Goal: Contribute content

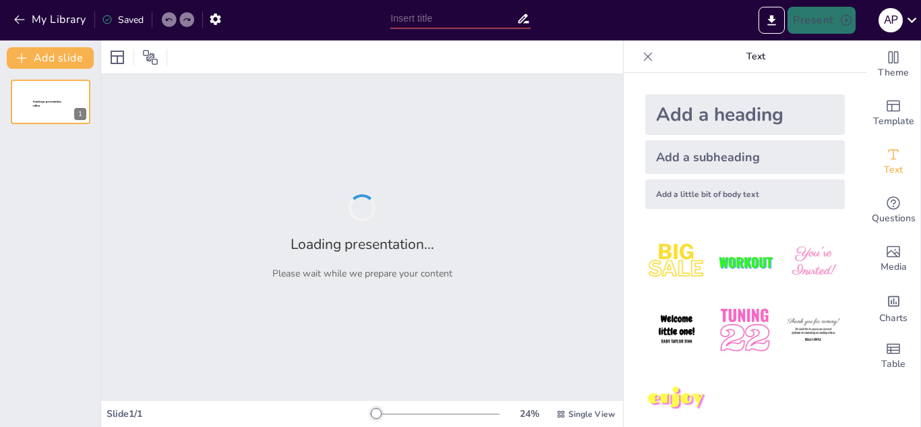
type input "Optimal[PERSON_NAME] Gen Z di Contact Center Perbankan melalui Loyalitas dan En…"
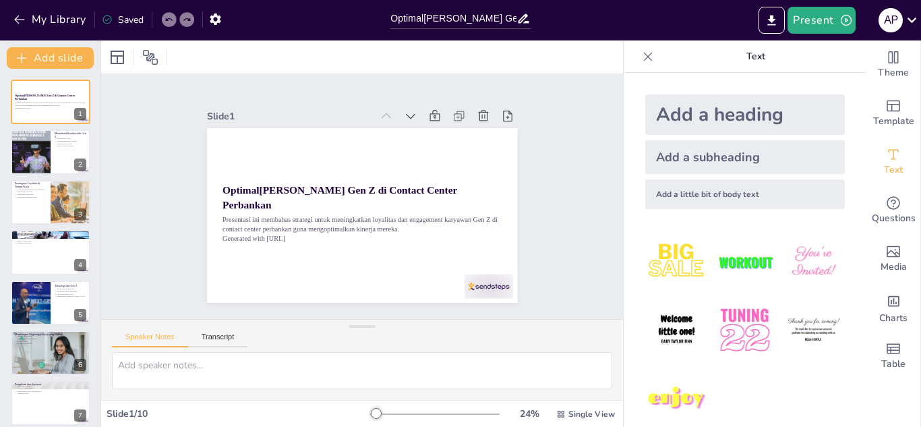
click at [737, 324] on img at bounding box center [744, 330] width 63 height 63
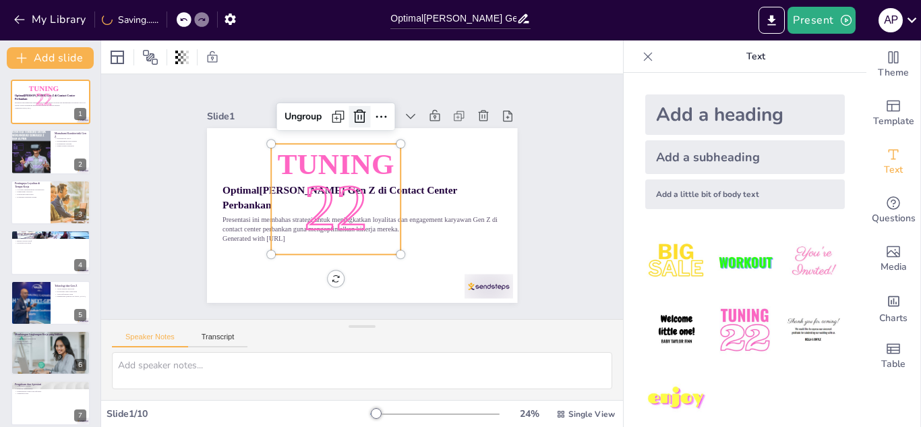
click at [351, 111] on icon at bounding box center [359, 117] width 16 height 16
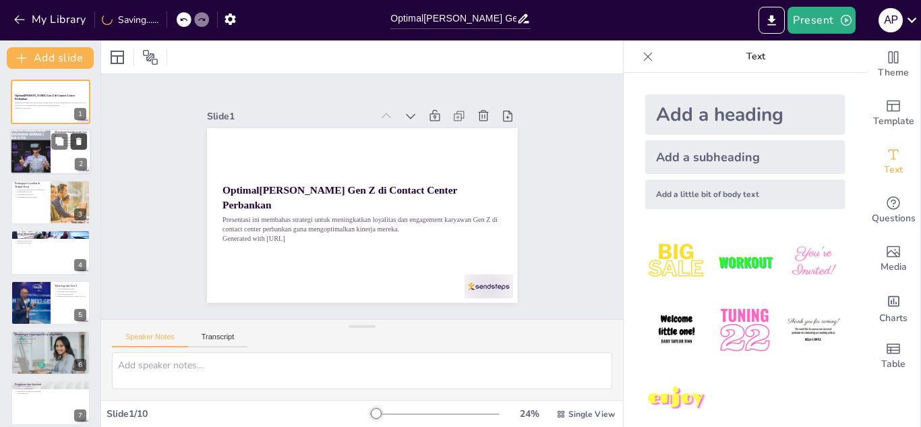
click at [80, 140] on icon at bounding box center [78, 141] width 5 height 7
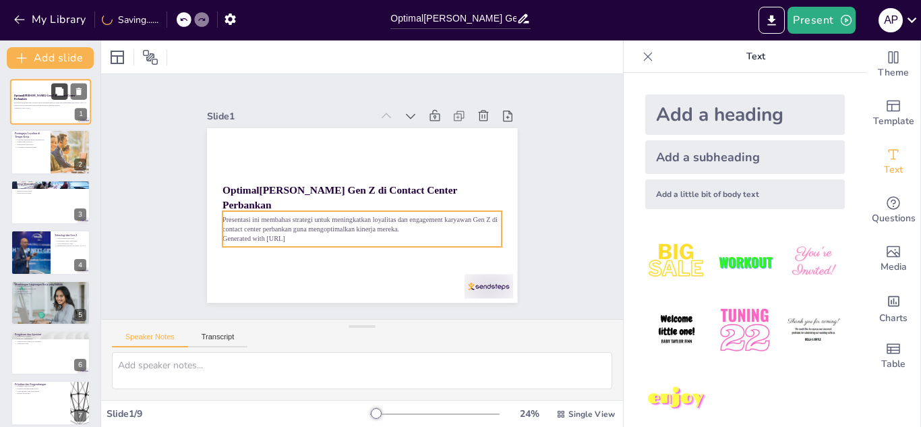
click at [55, 95] on icon at bounding box center [59, 91] width 9 height 9
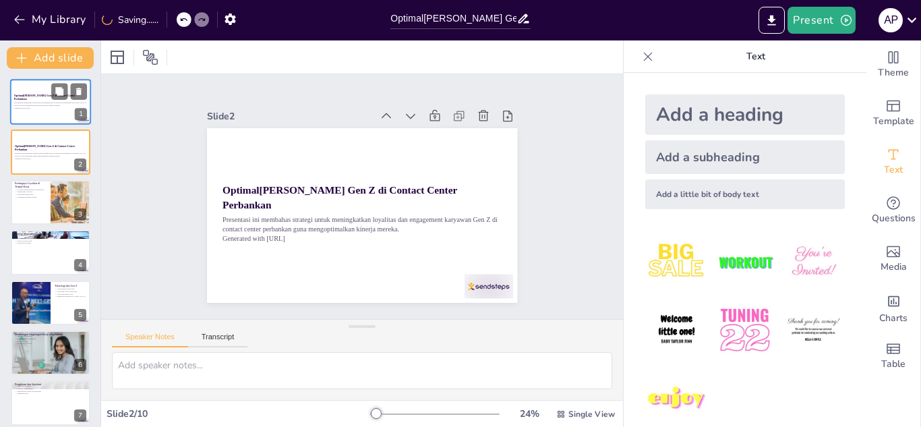
click at [51, 113] on div at bounding box center [50, 102] width 81 height 46
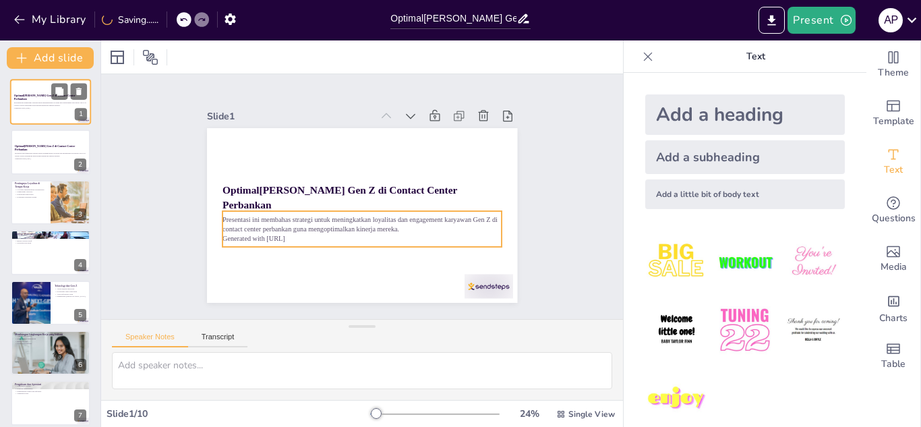
click at [52, 103] on p "Presentasi ini membahas strategi untuk meningkatkan loyalitas dan engagement ka…" at bounding box center [50, 104] width 73 height 5
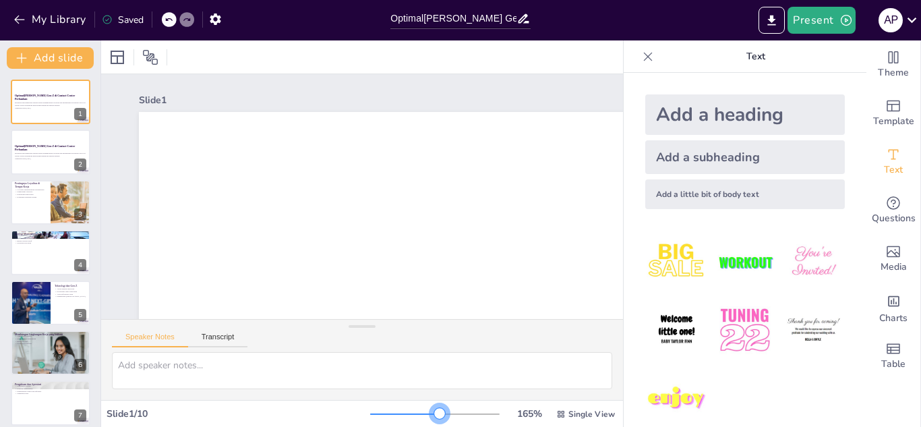
drag, startPoint x: 365, startPoint y: 412, endPoint x: 430, endPoint y: 409, distance: 64.8
click at [434, 409] on div at bounding box center [439, 413] width 11 height 11
click at [28, 98] on strong "Optimalisasi Kinerja Gen Z di Contact Center Perbankan" at bounding box center [44, 97] width 61 height 7
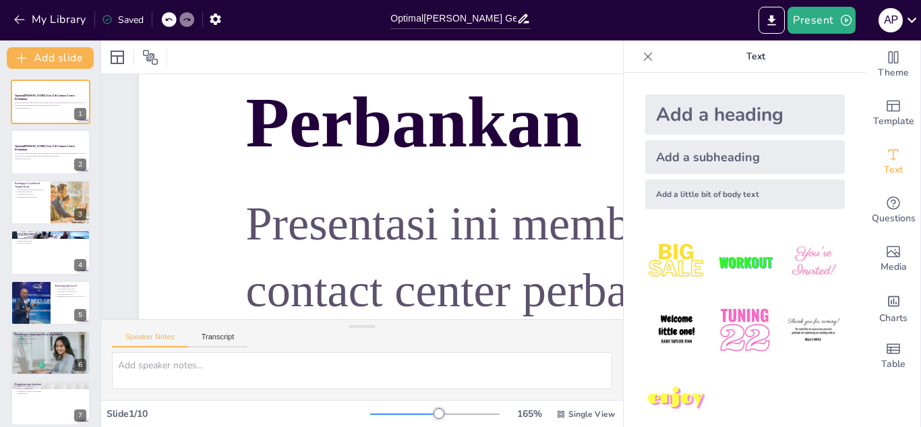
scroll to position [175, 0]
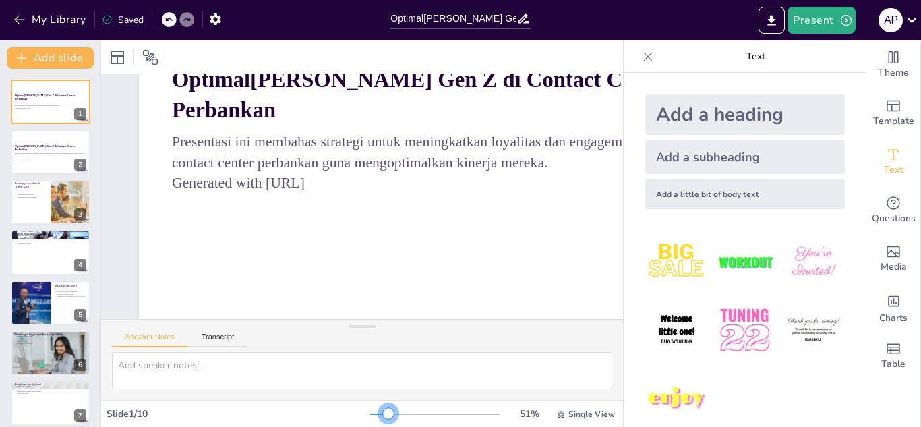
click at [380, 413] on div at bounding box center [379, 413] width 18 height 1
click at [396, 415] on div at bounding box center [434, 414] width 129 height 11
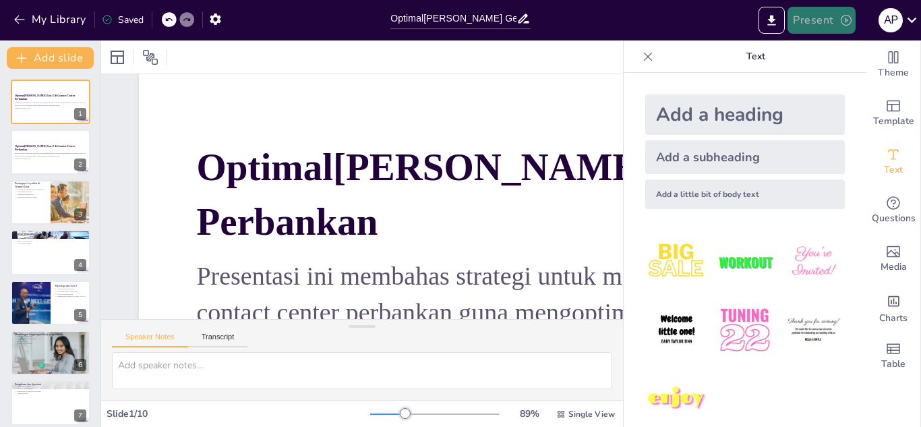
click at [819, 23] on button "Present" at bounding box center [821, 20] width 67 height 27
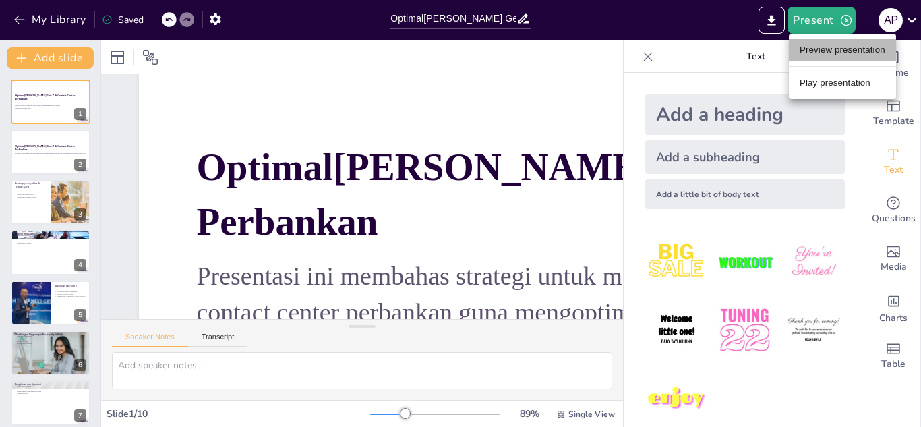
click at [825, 45] on li "Preview presentation" at bounding box center [842, 50] width 107 height 22
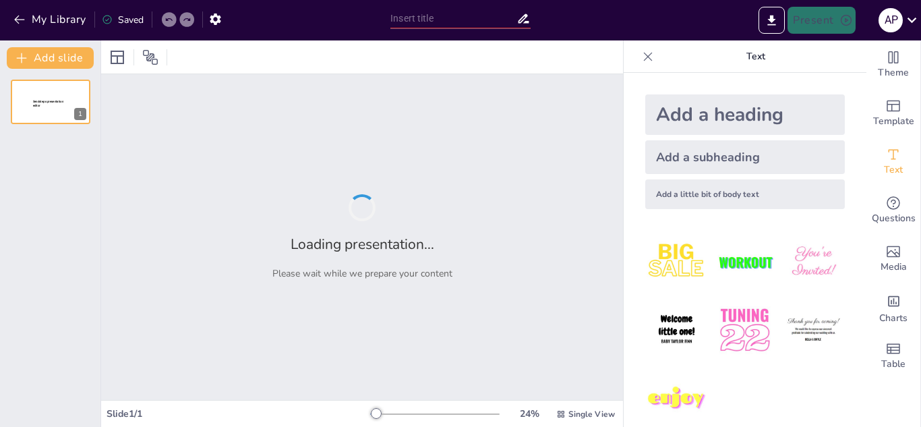
type input "Optimal[PERSON_NAME] Gen Z di Contact Center Perbankan melalui Loyalitas dan En…"
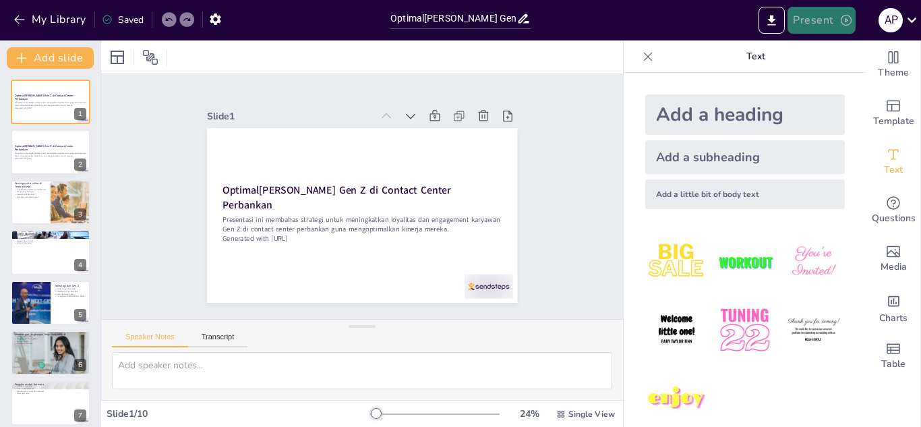
click at [839, 21] on icon "button" at bounding box center [845, 19] width 13 height 13
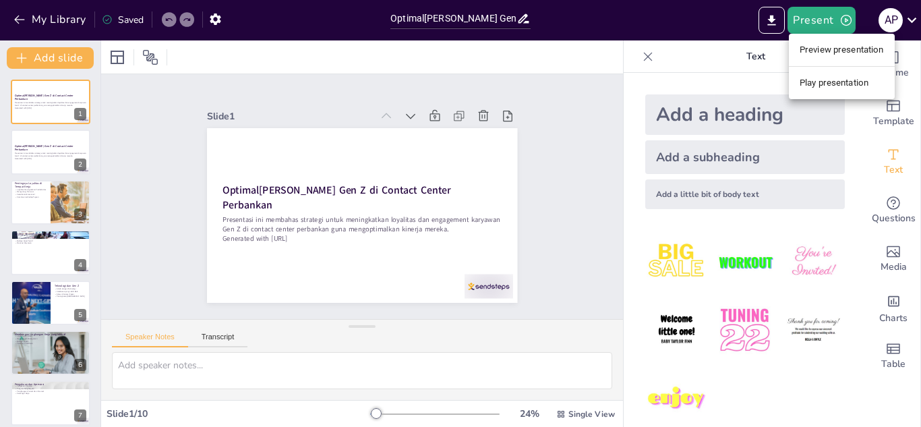
click at [841, 80] on li "Play presentation" at bounding box center [842, 83] width 106 height 22
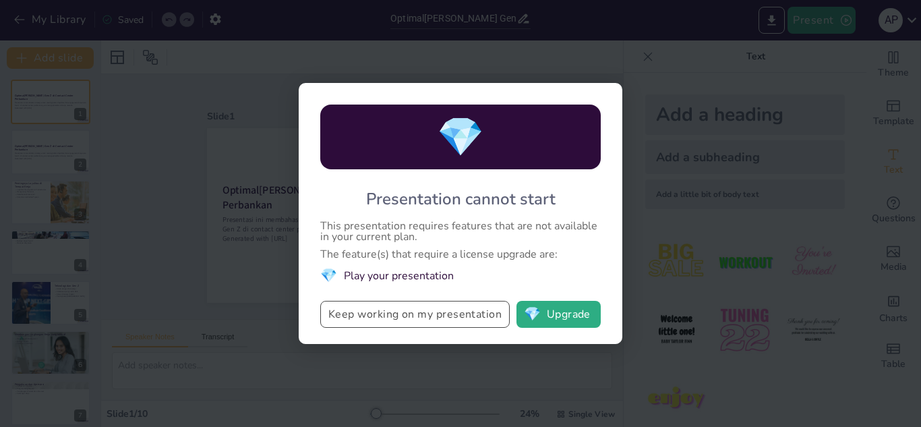
click at [461, 318] on button "Keep working on my presentation" at bounding box center [414, 314] width 189 height 27
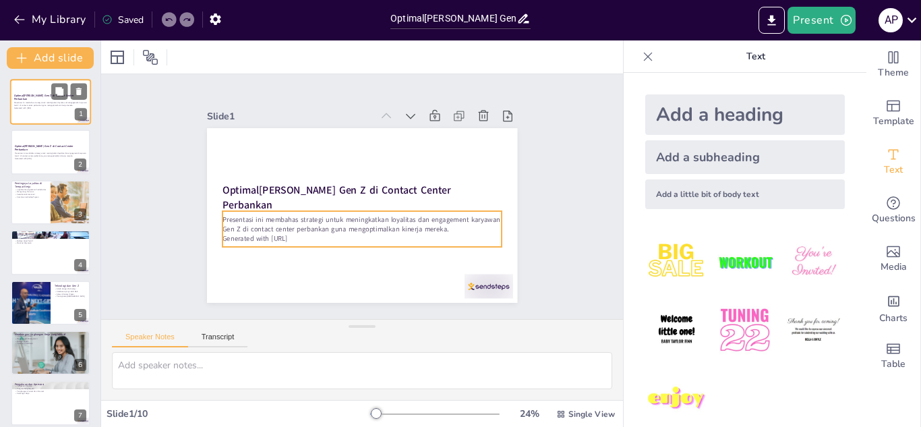
click at [38, 109] on p "Generated with [URL]" at bounding box center [50, 108] width 73 height 3
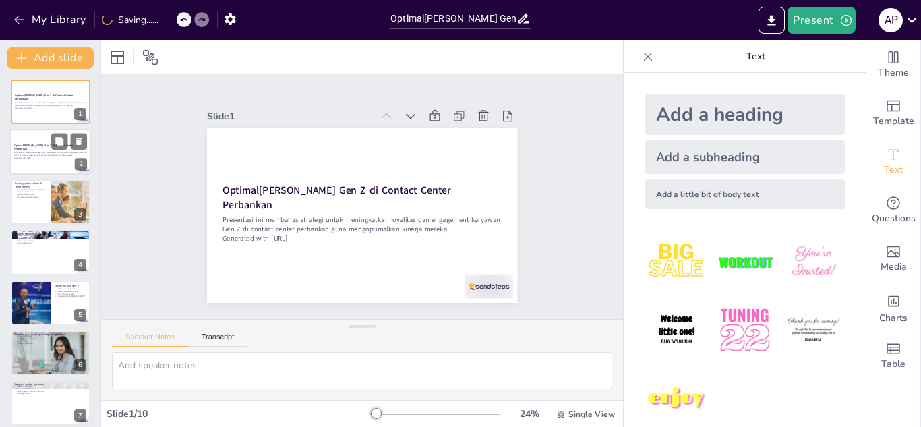
click at [38, 154] on p "Presentasi ini membahas strategi untuk meningkatkan loyalitas dan engagement ka…" at bounding box center [50, 154] width 73 height 5
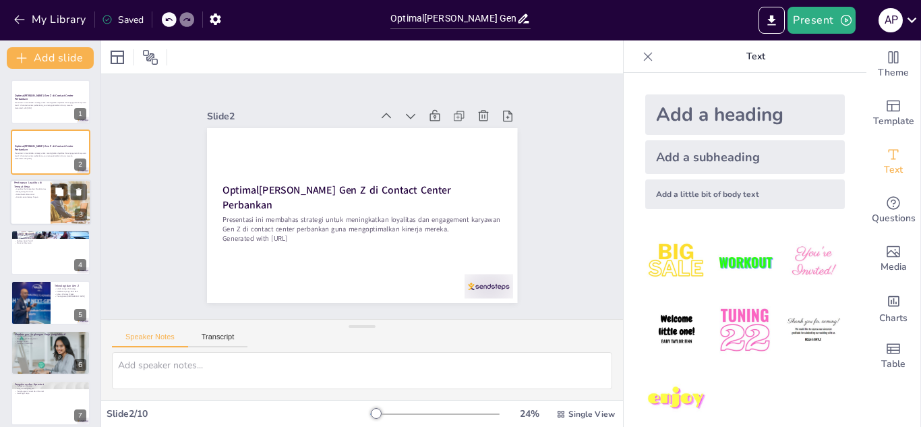
click at [55, 204] on div at bounding box center [70, 202] width 114 height 46
type textarea "Loyalitas yang tinggi di antara karyawan Gen Z dapat berkontribusi pada peningk…"
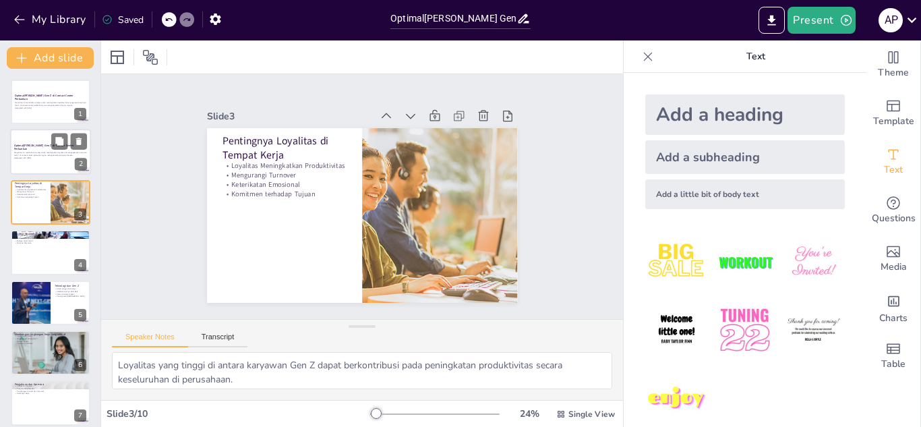
click at [32, 157] on p "Generated with [URL]" at bounding box center [50, 158] width 73 height 3
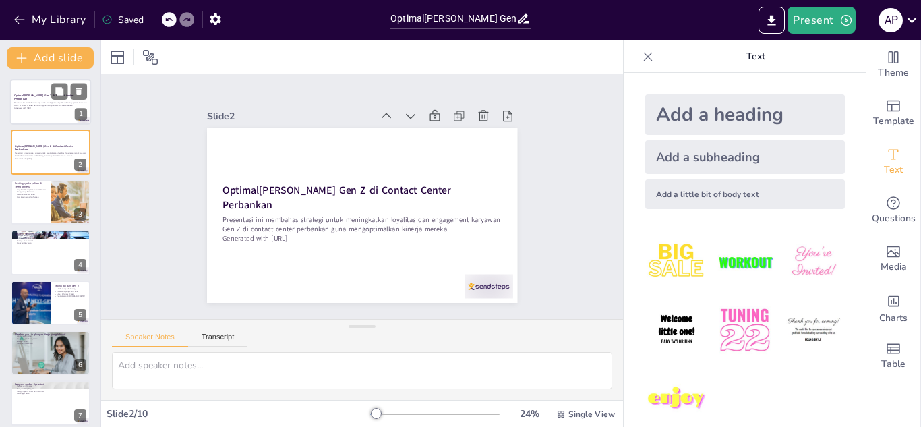
click at [23, 112] on div at bounding box center [50, 102] width 81 height 46
click at [778, 25] on icon "Export to PowerPoint" at bounding box center [772, 20] width 14 height 14
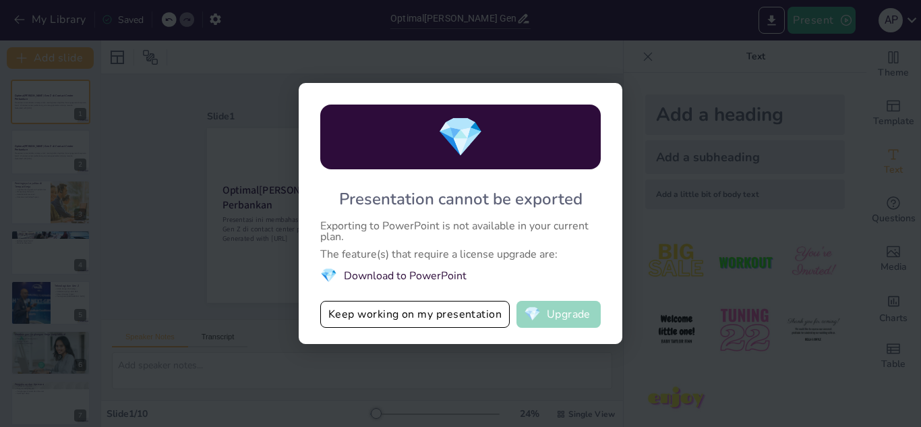
click at [533, 315] on span "💎" at bounding box center [532, 313] width 17 height 13
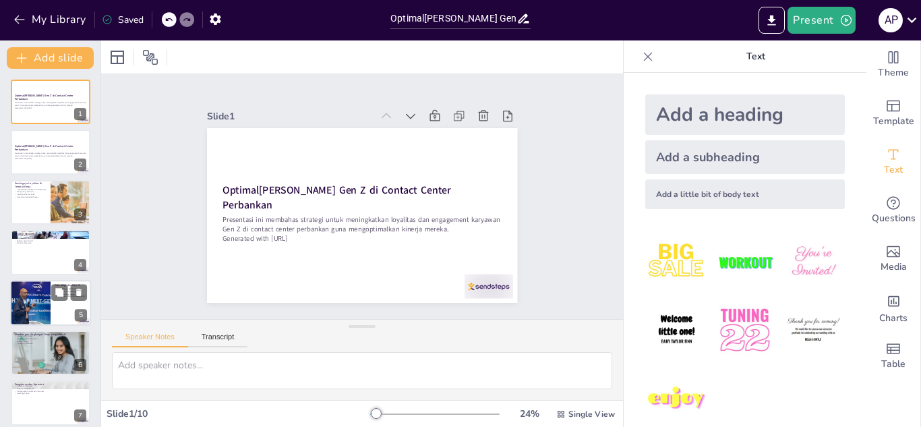
click at [62, 293] on div "Teknologi dan Gen Z Akrab dengan Teknologi Kolaborasi yang Lebih Baik Akses Inf…" at bounding box center [50, 303] width 81 height 46
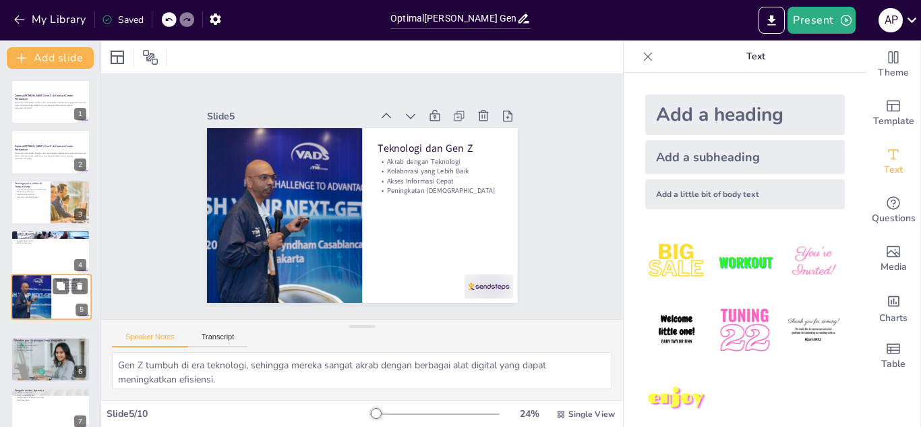
scroll to position [55, 0]
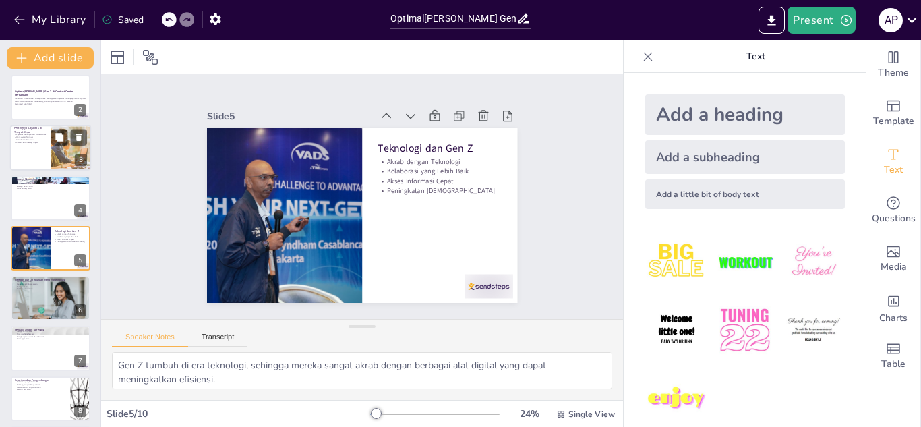
click at [47, 149] on div at bounding box center [50, 148] width 81 height 46
type textarea "Loyalitas yang tinggi di antara karyawan Gen Z dapat berkontribusi pada peningk…"
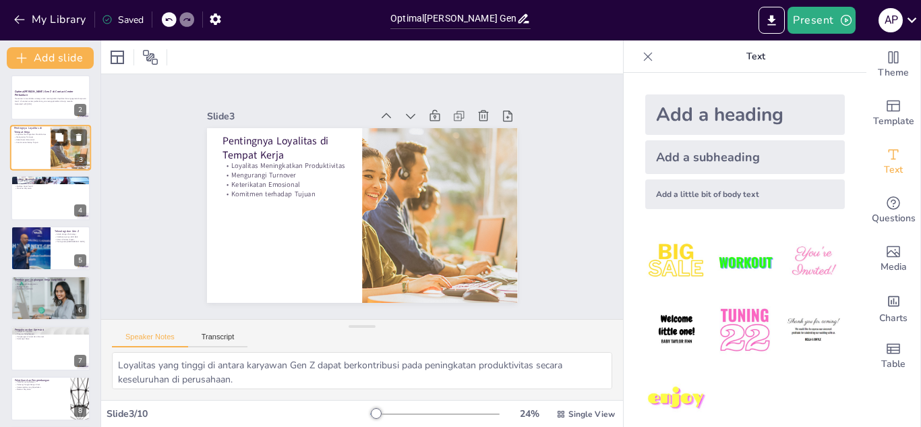
scroll to position [0, 0]
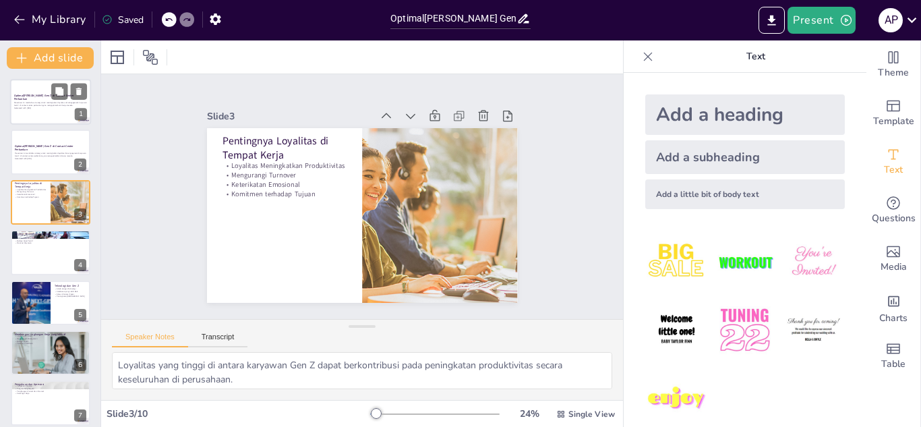
click at [37, 102] on p "Presentasi ini membahas strategi untuk meningkatkan loyalitas dan engagement ka…" at bounding box center [50, 104] width 73 height 5
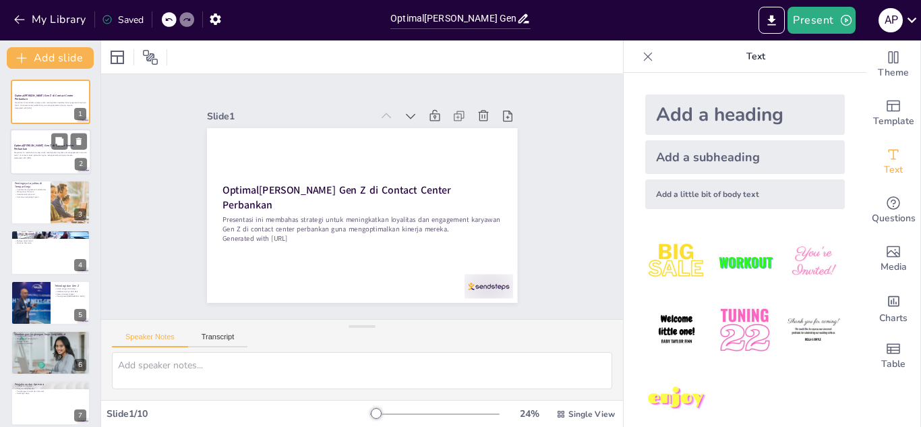
click at [36, 151] on div "Presentasi ini membahas strategi untuk meningkatkan loyalitas dan engagement ka…" at bounding box center [50, 155] width 73 height 9
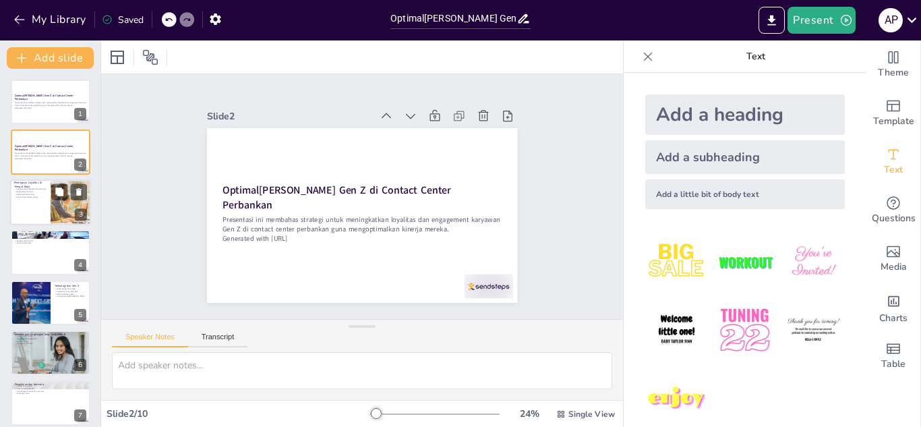
click at [30, 194] on div "Loyalitas Meningkatkan Produktivitas Mengurangi Turnover Keterikatan Emosional …" at bounding box center [30, 193] width 32 height 10
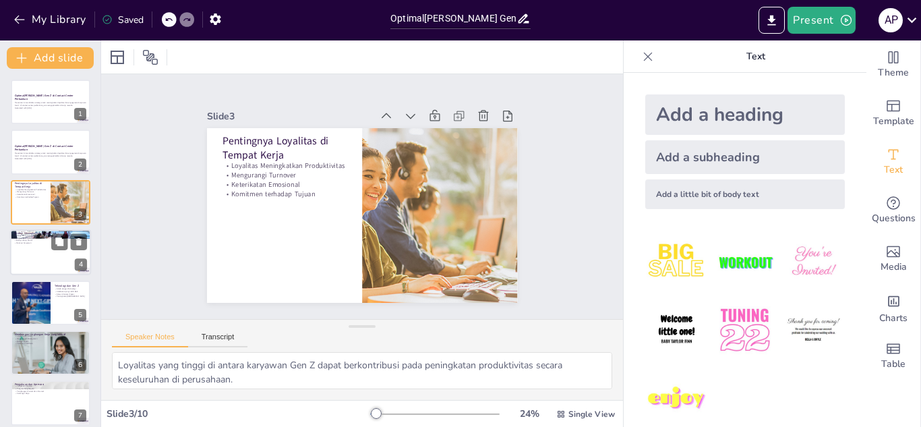
click at [31, 264] on div at bounding box center [50, 252] width 81 height 46
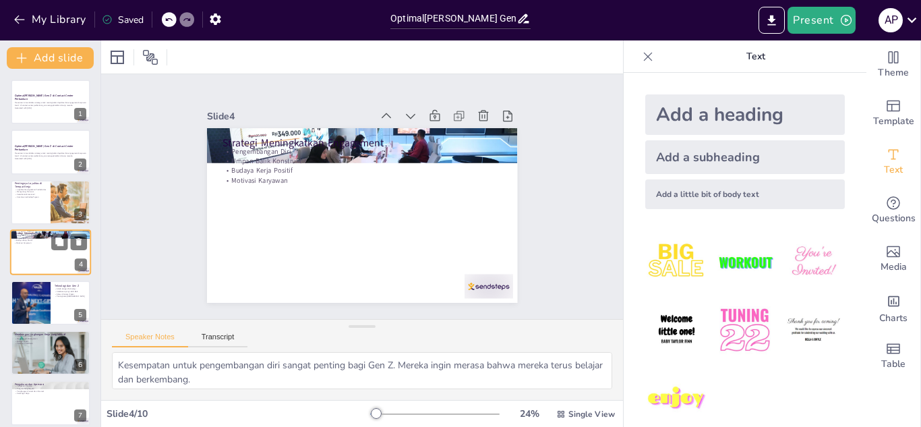
scroll to position [5, 0]
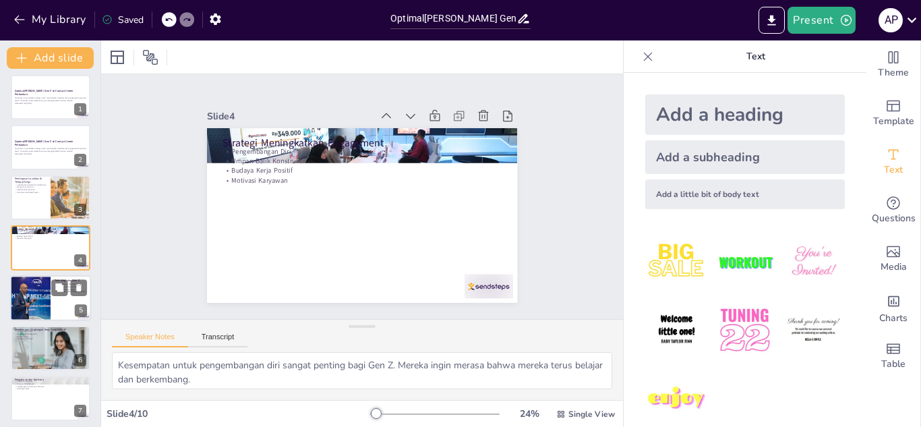
click at [33, 291] on div at bounding box center [30, 298] width 69 height 46
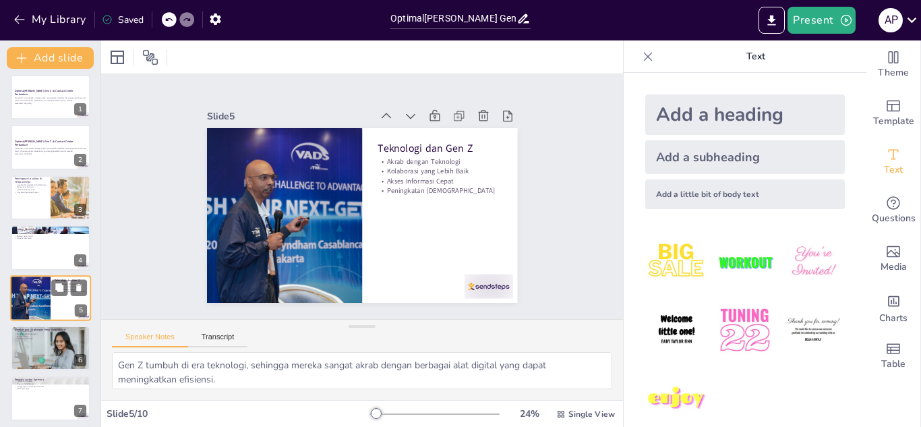
scroll to position [55, 0]
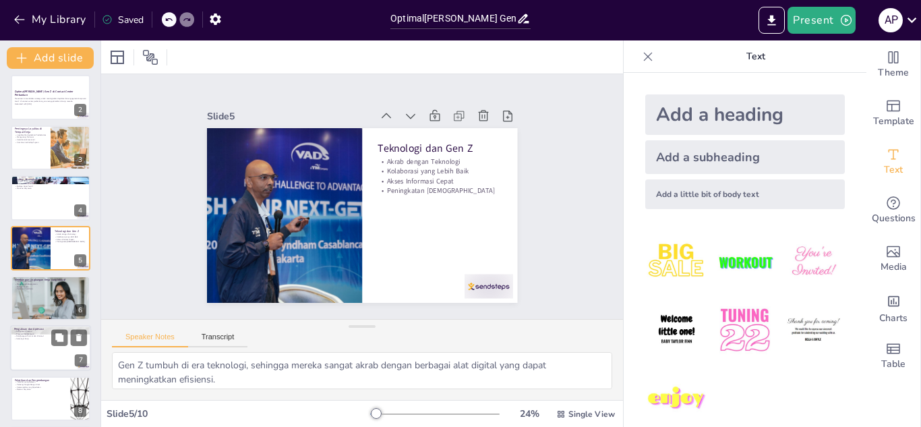
click at [38, 328] on p "Pengakuan dan Apresiasi" at bounding box center [50, 329] width 73 height 4
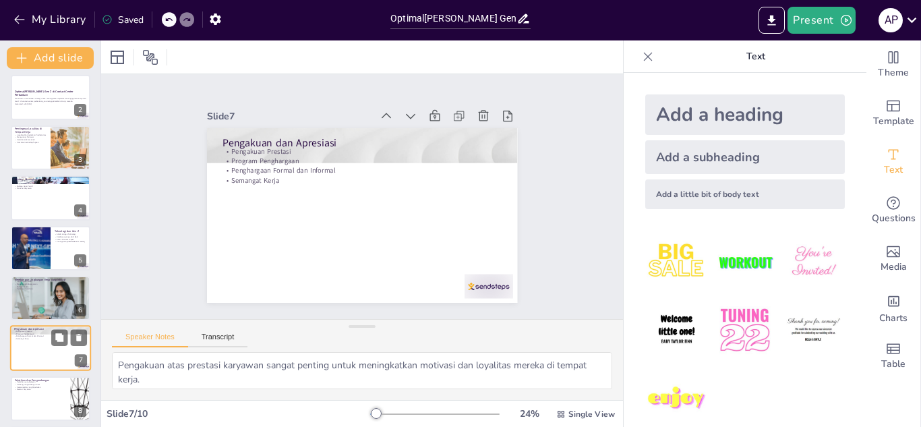
scroll to position [155, 0]
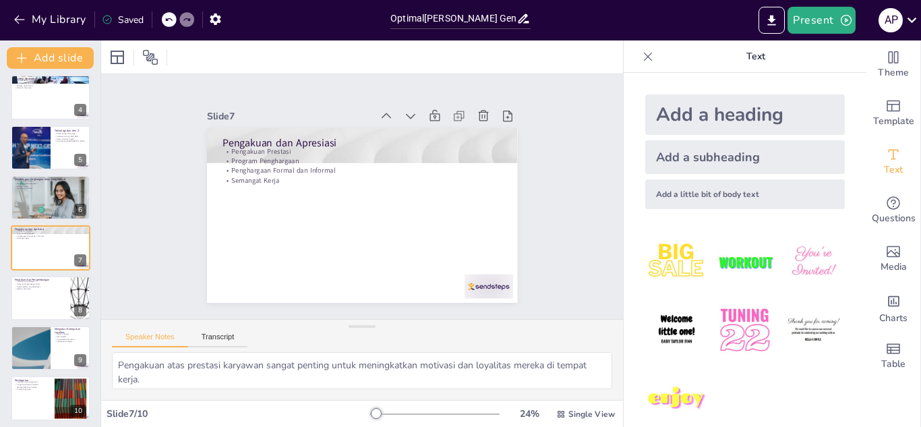
click at [57, 220] on div "Optimalisasi Kinerja Gen Z di Contact Center Perbankan Presentasi ini membahas …" at bounding box center [50, 172] width 100 height 496
click at [48, 194] on div at bounding box center [50, 198] width 81 height 46
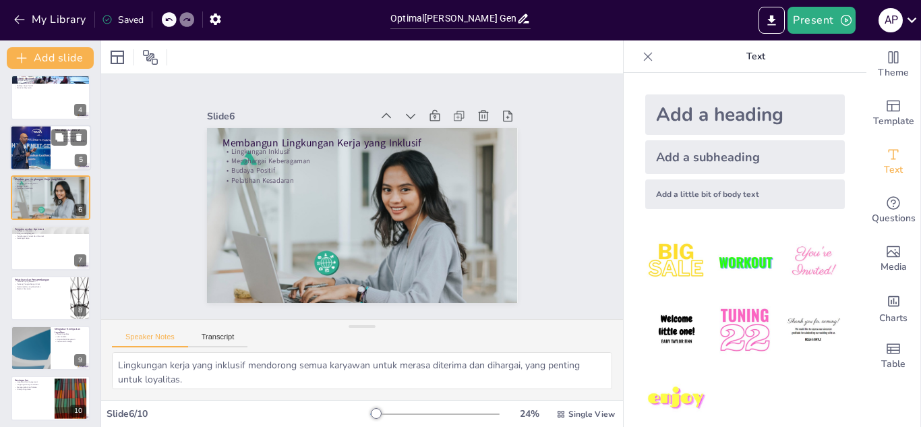
scroll to position [105, 0]
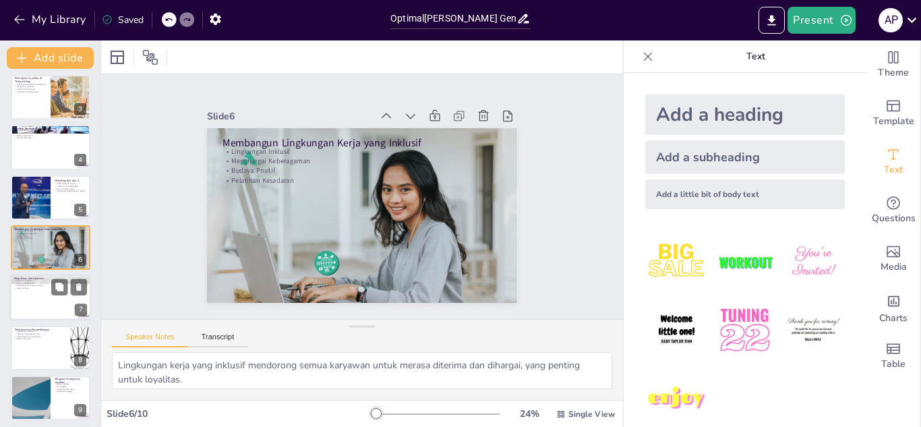
click at [35, 314] on div at bounding box center [50, 298] width 81 height 46
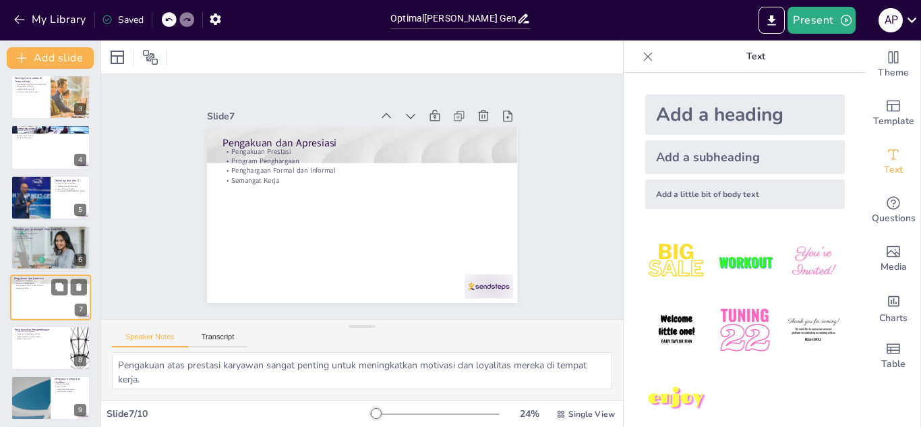
scroll to position [155, 0]
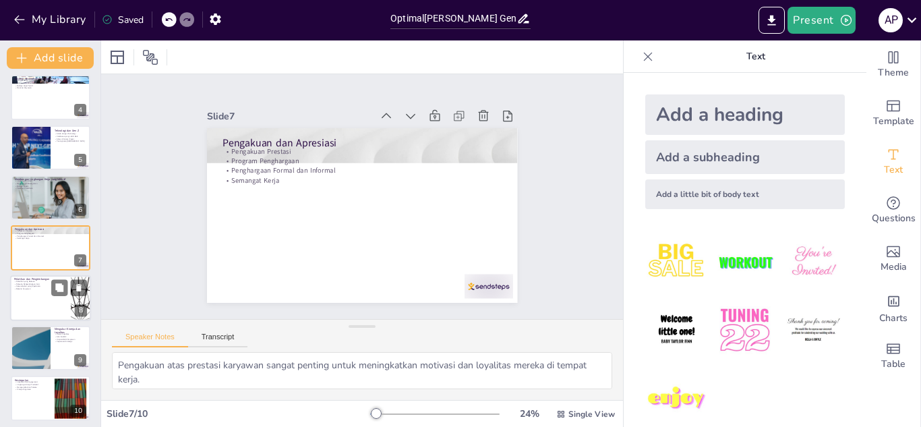
click at [28, 293] on div at bounding box center [50, 298] width 81 height 46
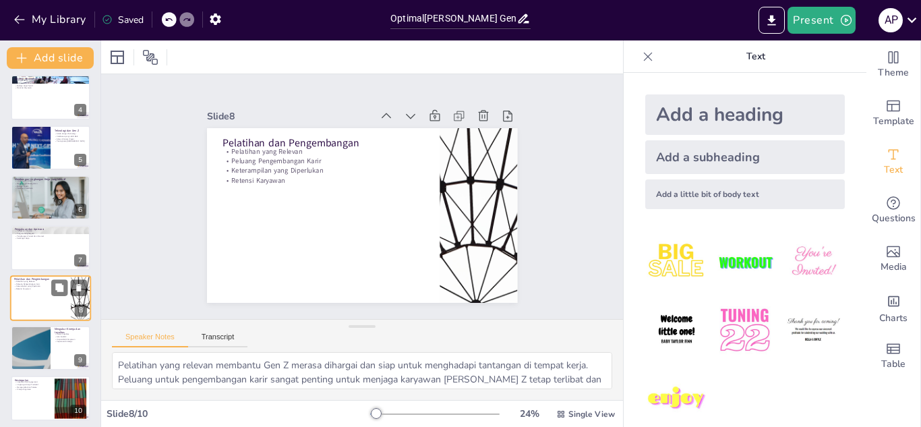
scroll to position [160, 0]
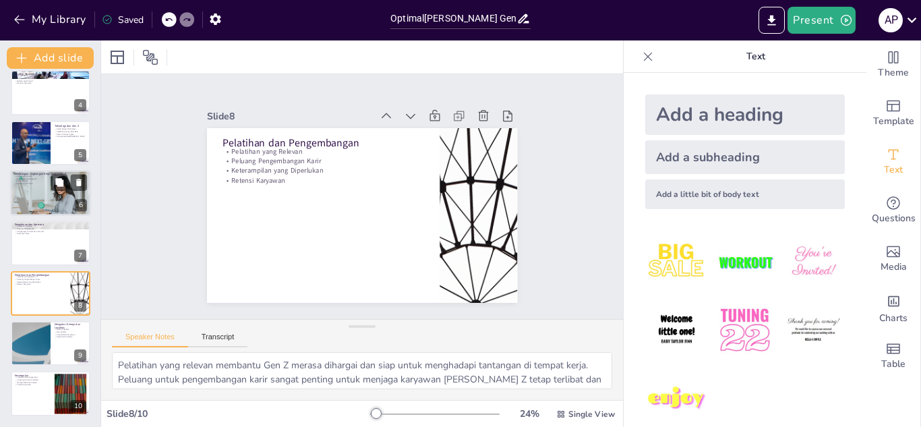
click at [51, 184] on p "Pelatihan Kesadaran" at bounding box center [50, 183] width 73 height 3
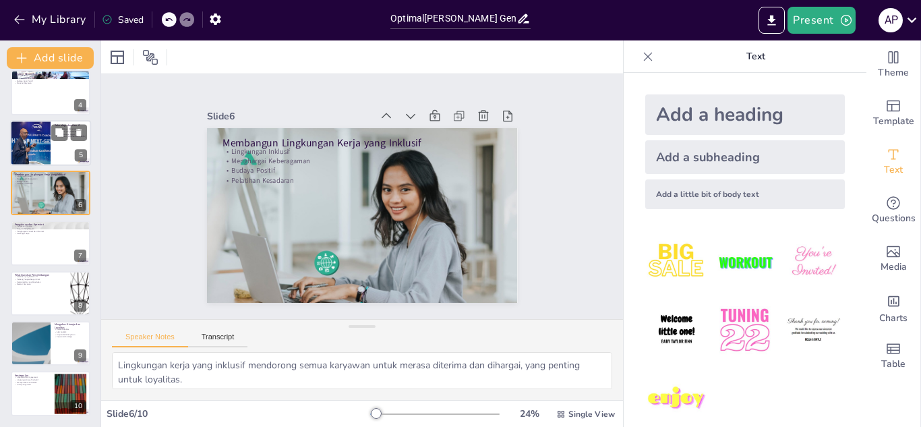
scroll to position [105, 0]
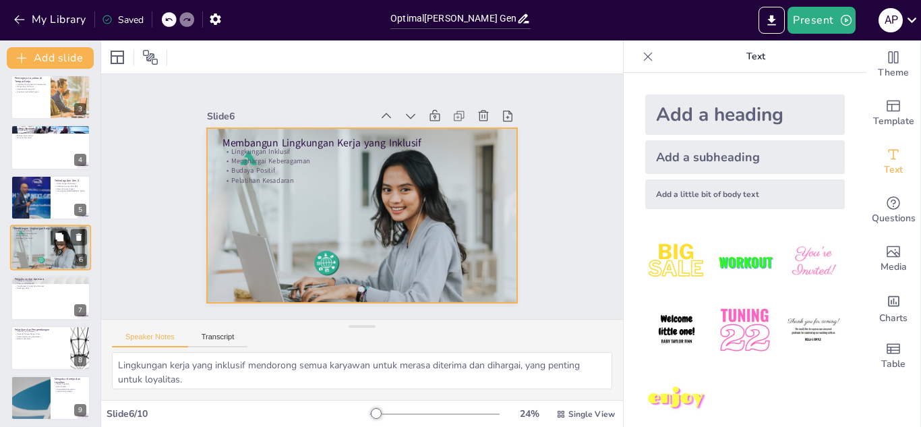
click at [40, 243] on div at bounding box center [50, 248] width 81 height 46
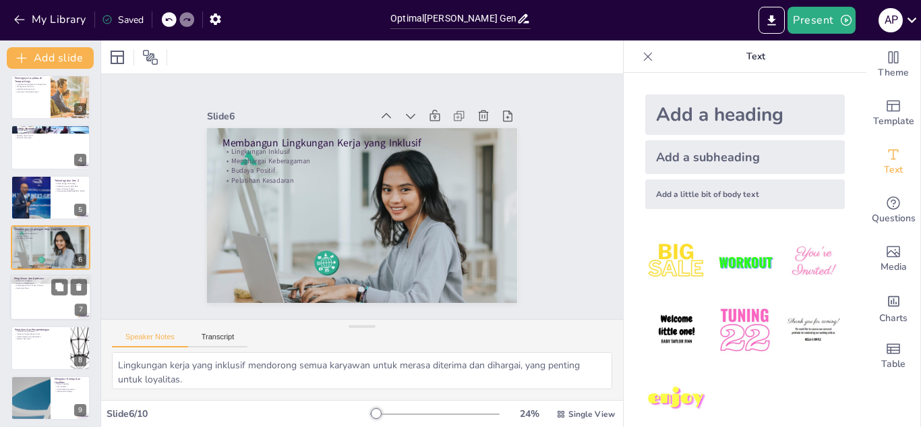
click at [31, 301] on div at bounding box center [50, 298] width 81 height 46
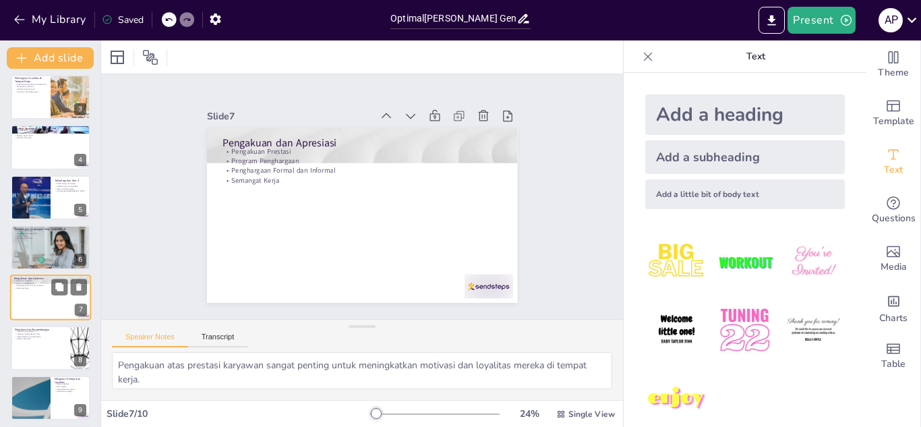
scroll to position [155, 0]
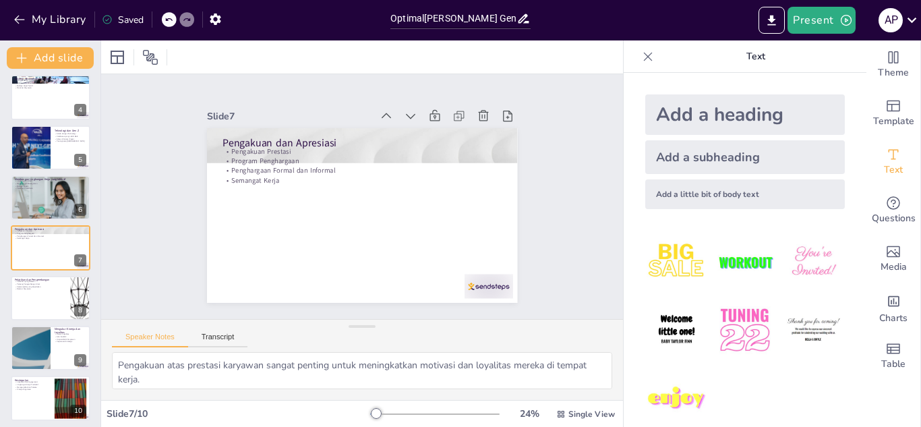
click at [38, 325] on div "Optimalisasi Kinerja Gen Z di Contact Center Perbankan Presentasi ini membahas …" at bounding box center [50, 172] width 100 height 496
click at [55, 234] on icon at bounding box center [59, 237] width 9 height 9
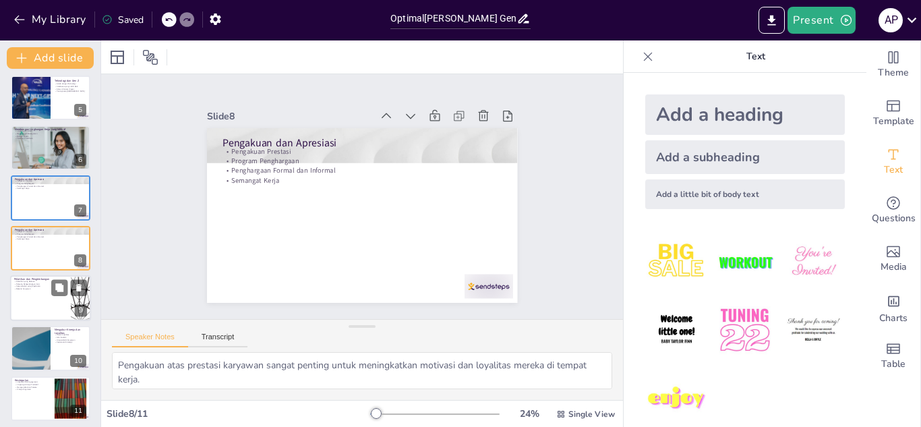
click at [33, 298] on div at bounding box center [50, 298] width 81 height 46
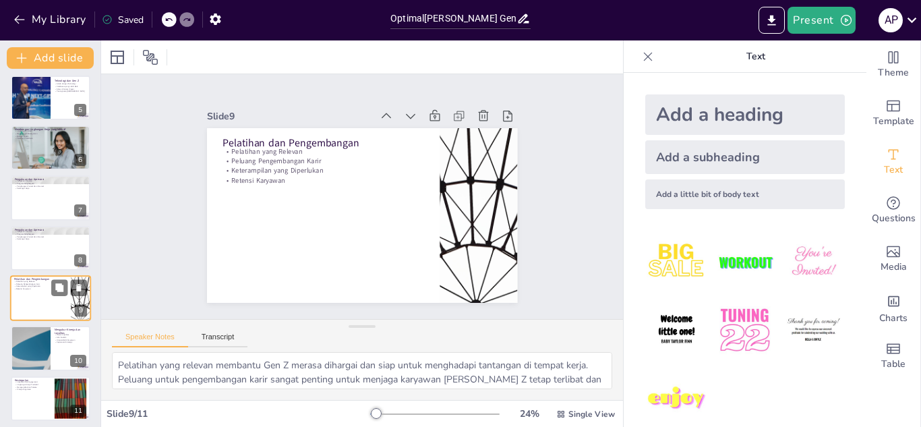
scroll to position [210, 0]
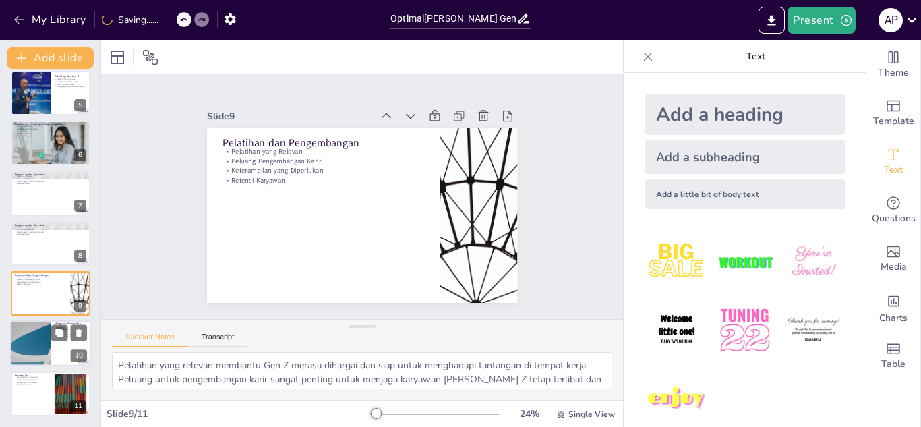
click at [31, 355] on div at bounding box center [30, 344] width 81 height 46
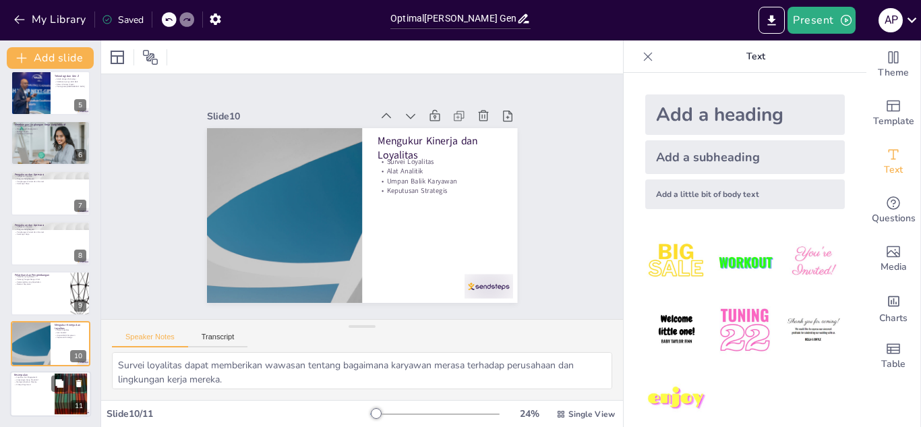
click at [27, 388] on div at bounding box center [50, 394] width 81 height 46
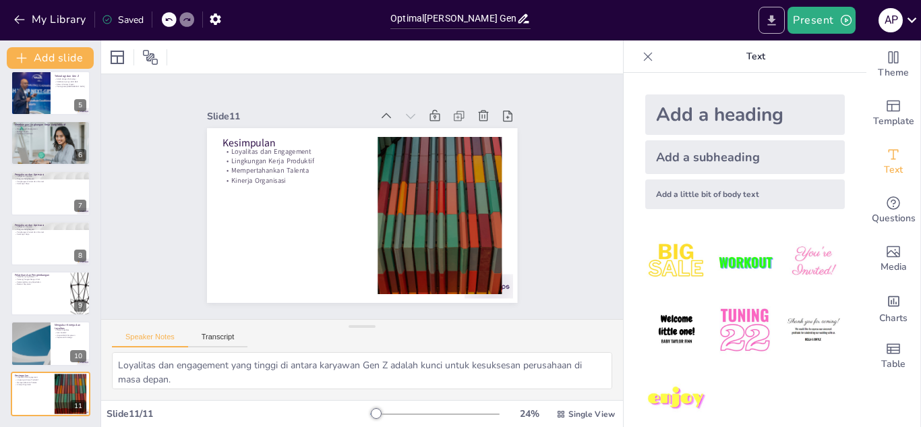
click at [773, 21] on icon "Export to PowerPoint" at bounding box center [772, 20] width 8 height 10
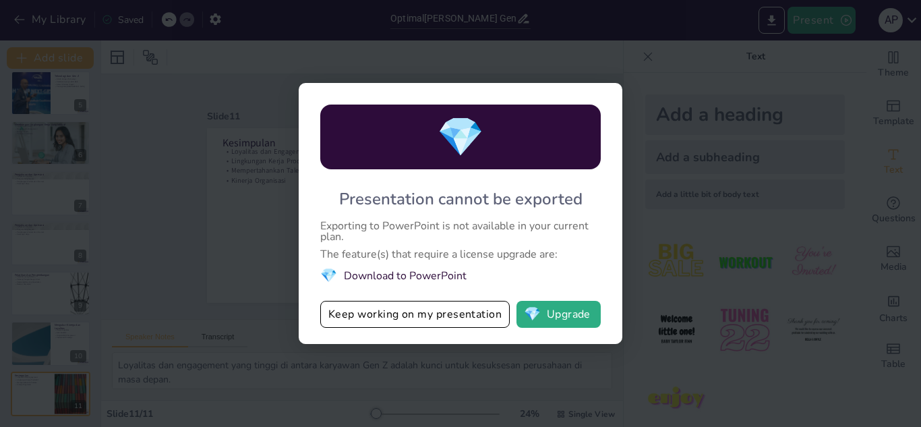
click at [717, 148] on div "💎 Presentation cannot be exported Exporting to PowerPoint is not available in y…" at bounding box center [460, 213] width 921 height 427
click at [461, 309] on button "Keep working on my presentation" at bounding box center [414, 314] width 189 height 27
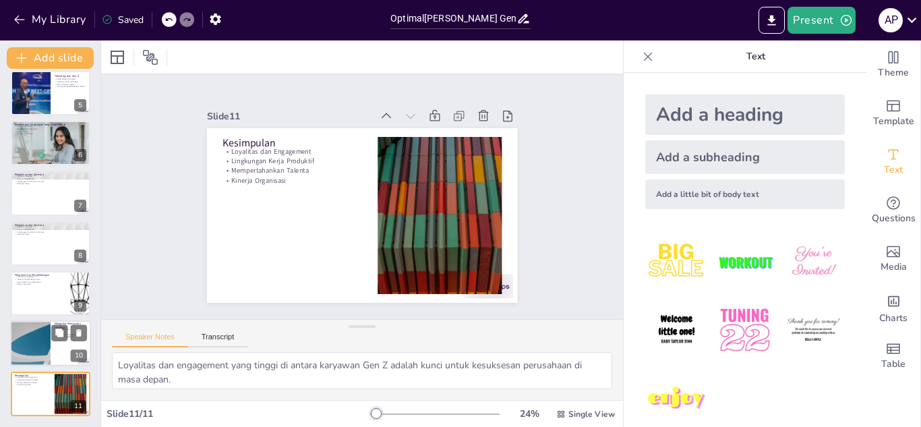
click at [38, 350] on div at bounding box center [30, 344] width 81 height 46
type textarea "Survei loyalitas dapat memberikan wawasan tentang bagaimana karyawan merasa ter…"
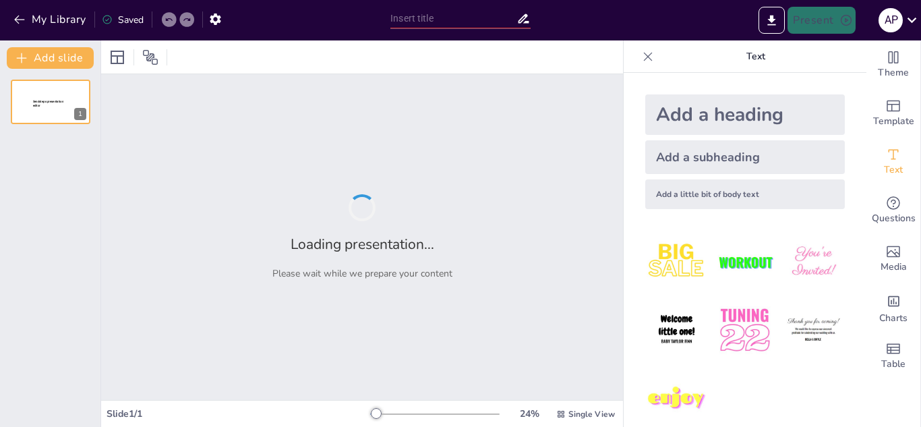
type input "Strategi Efektif dalam Mengelola dan Memotivasi Karyawan Generasi Z"
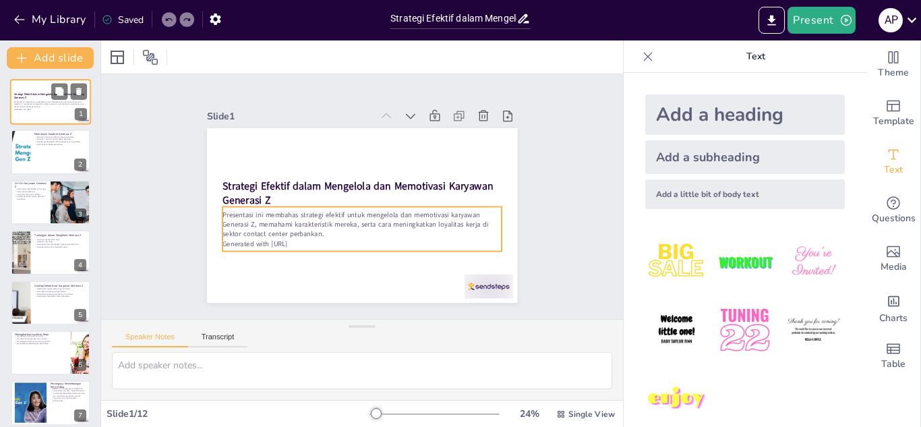
click at [49, 110] on p "Generated with [URL]" at bounding box center [50, 109] width 73 height 3
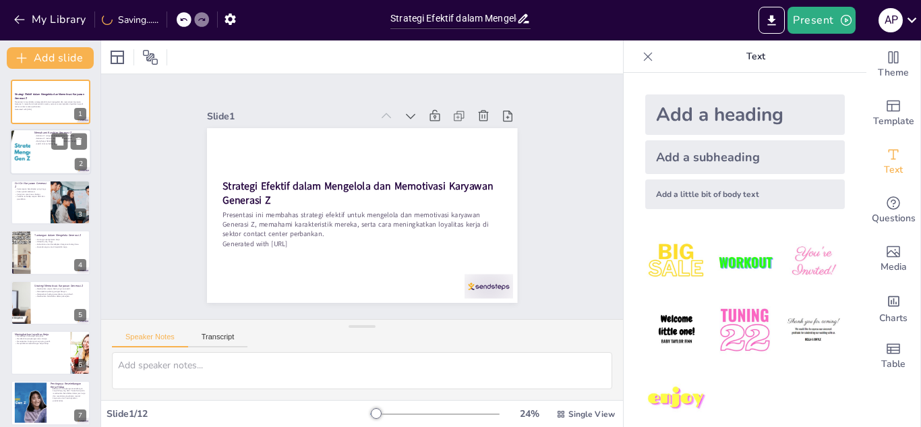
click at [36, 138] on p "Generasi Z mencari makna dalam pekerjaan." at bounding box center [60, 139] width 53 height 3
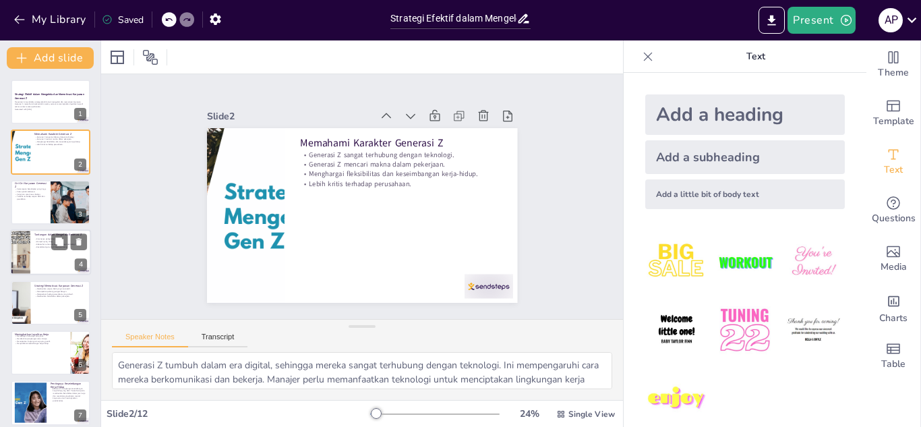
click at [46, 239] on p "Kurangnya pengalaman kerja." at bounding box center [60, 239] width 53 height 3
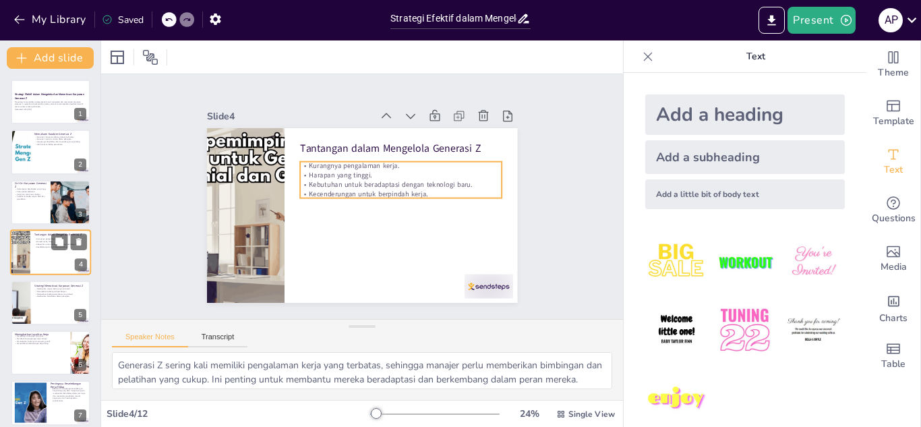
scroll to position [5, 0]
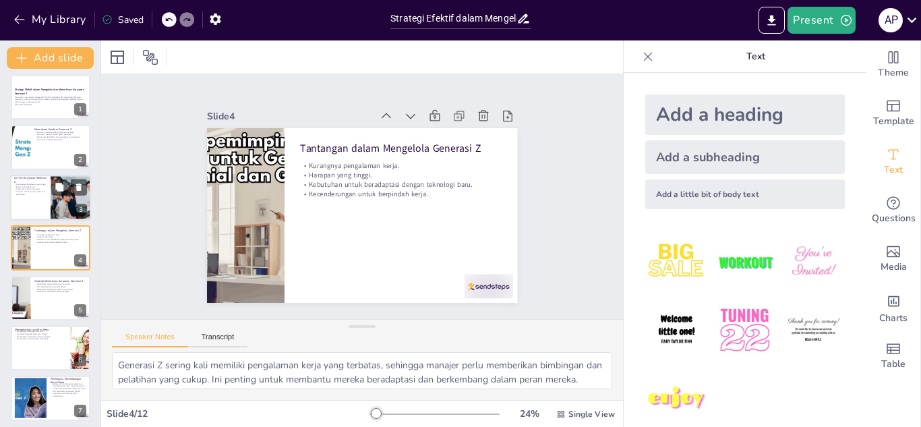
click at [18, 202] on div at bounding box center [50, 198] width 81 height 46
type textarea "Karyawan Generasi Z memiliki kemampuan beradaptasi yang tinggi terhadap perubah…"
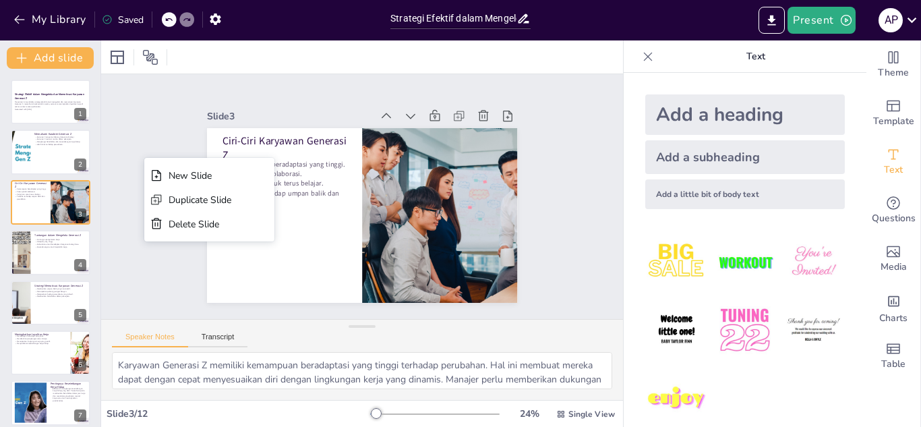
click at [144, 107] on div "Slide 1 Strategi Efektif dalam Mengelola dan Memotivasi Karyawan Generasi Z Pre…" at bounding box center [363, 196] width 562 height 348
